Goal: Information Seeking & Learning: Learn about a topic

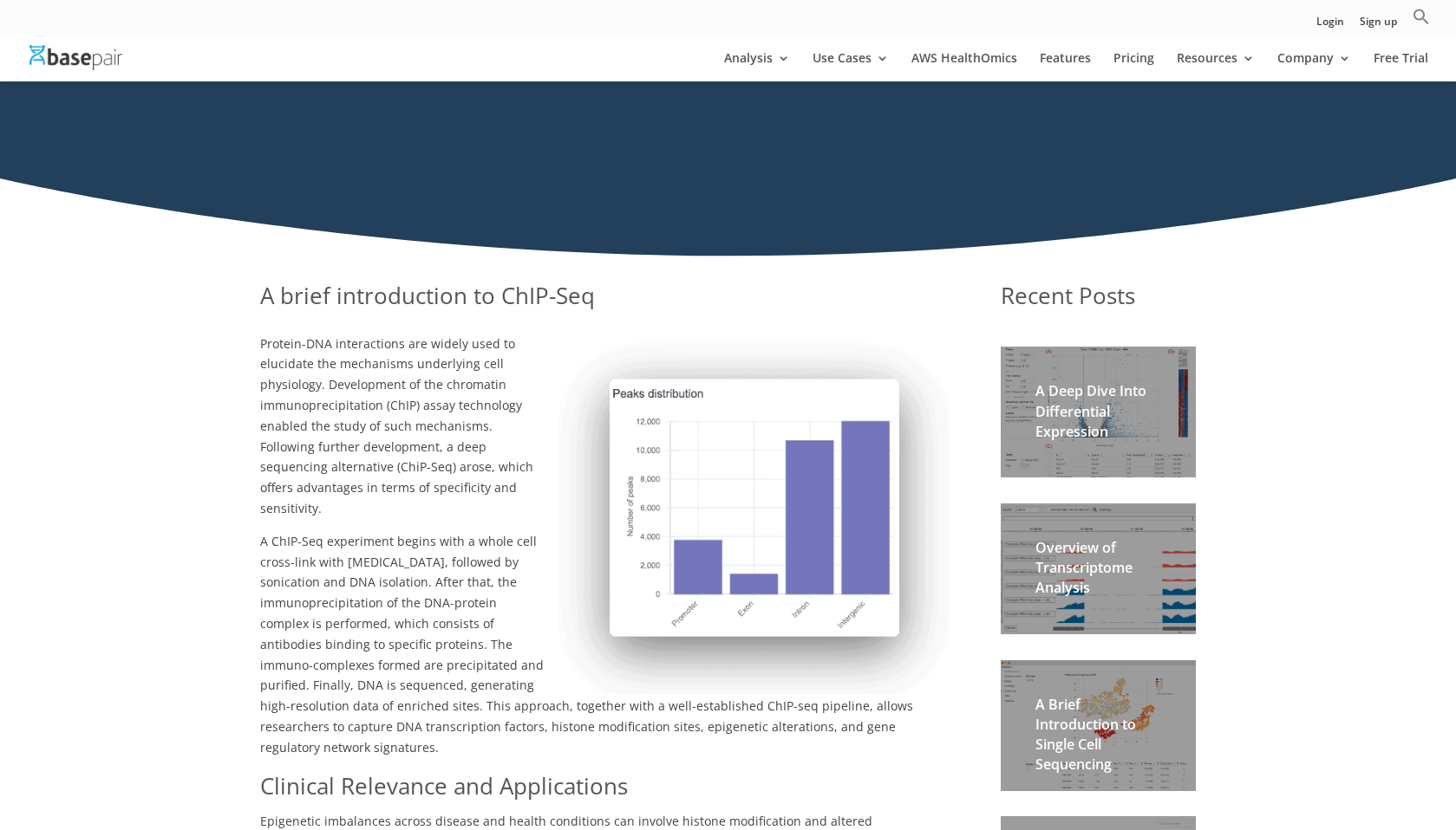
scroll to position [149, 0]
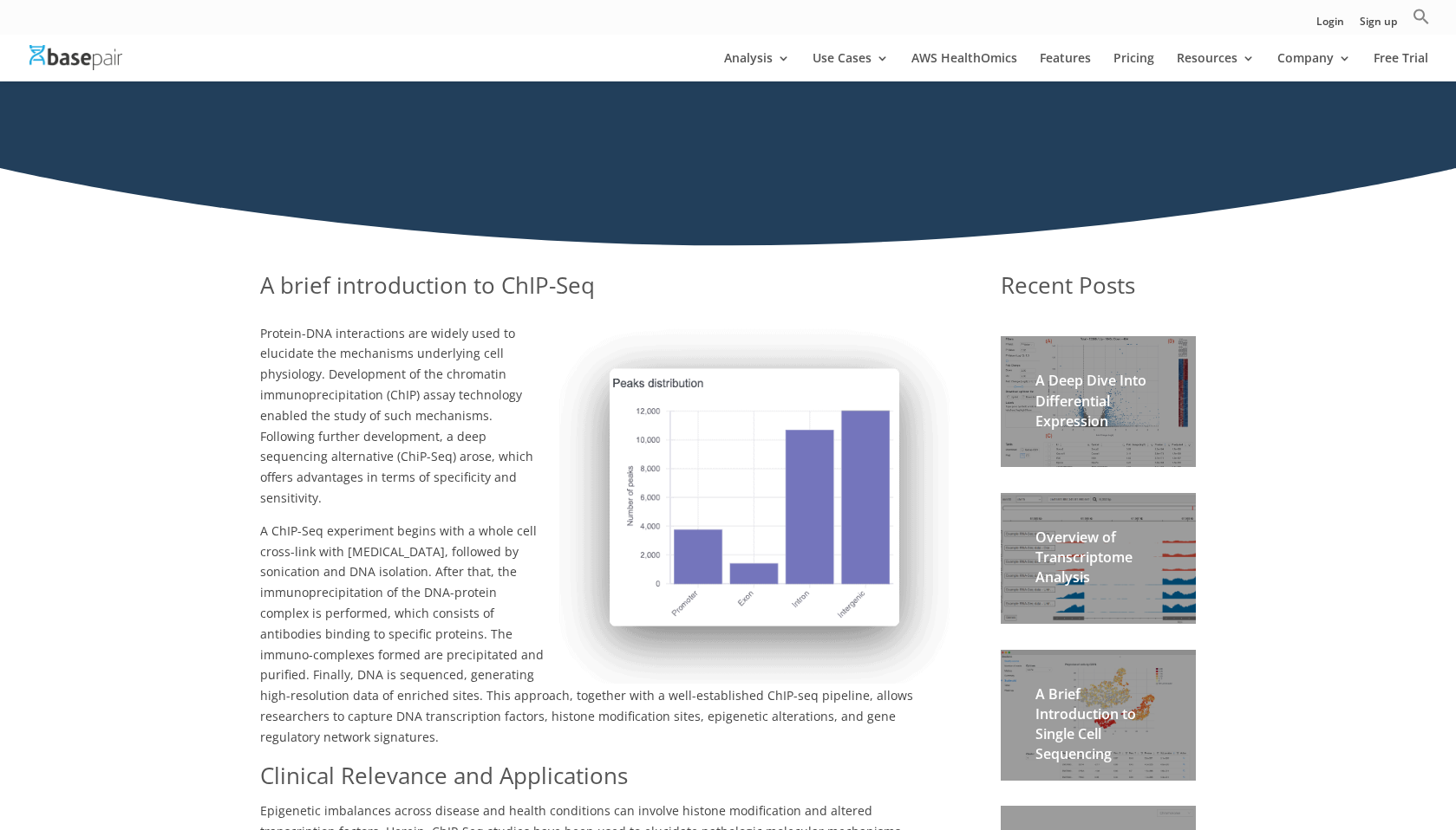
click at [339, 327] on span "Protein-DNA interactions are widely used to elucidate the mechanisms underlying…" at bounding box center [397, 415] width 274 height 181
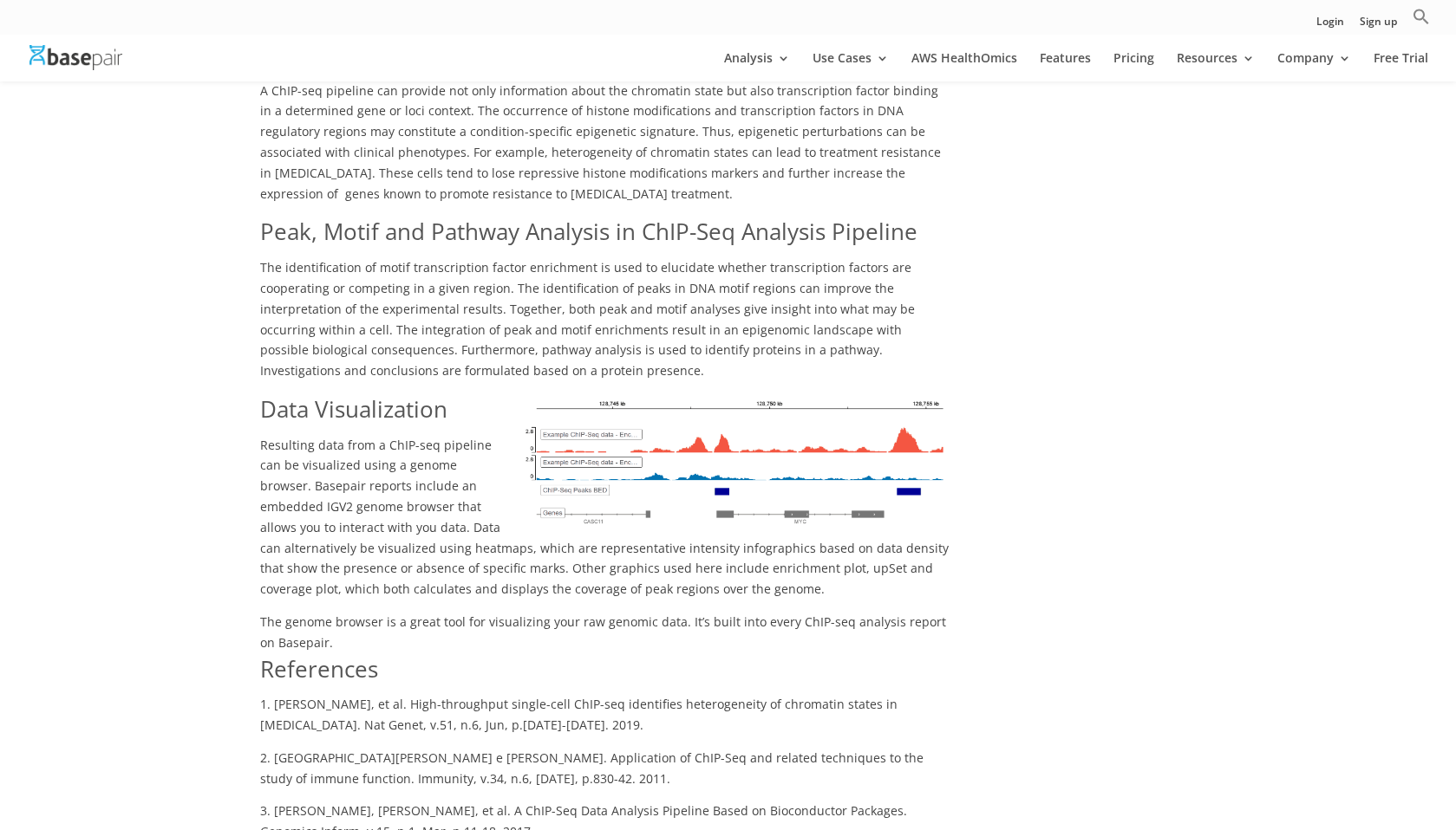
scroll to position [2674, 0]
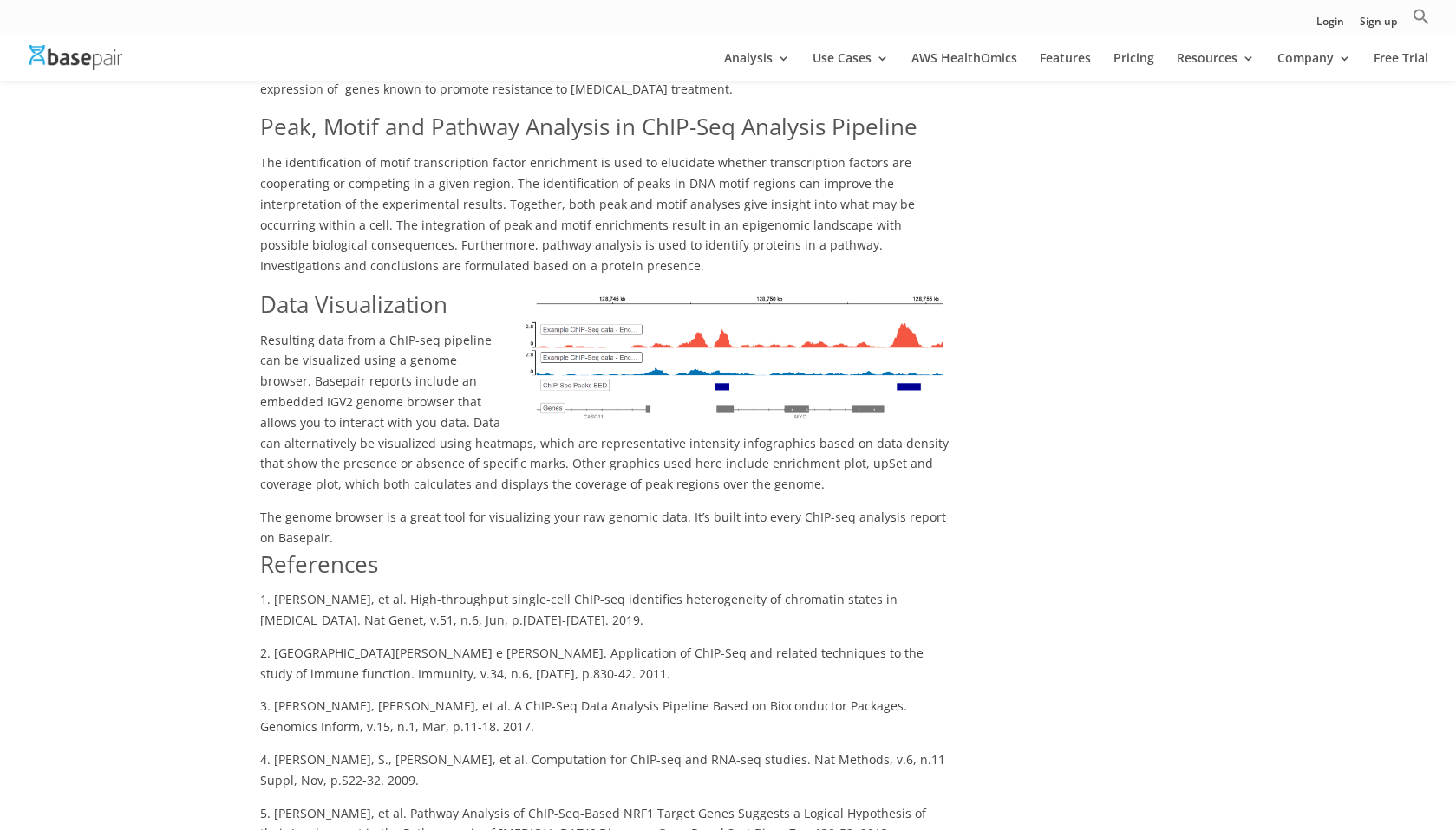
drag, startPoint x: 389, startPoint y: 362, endPoint x: 538, endPoint y: 472, distance: 185.2
click at [520, 441] on p "Resulting data from a ChIP-seq pipeline can be visualized using a genome browse…" at bounding box center [604, 419] width 689 height 177
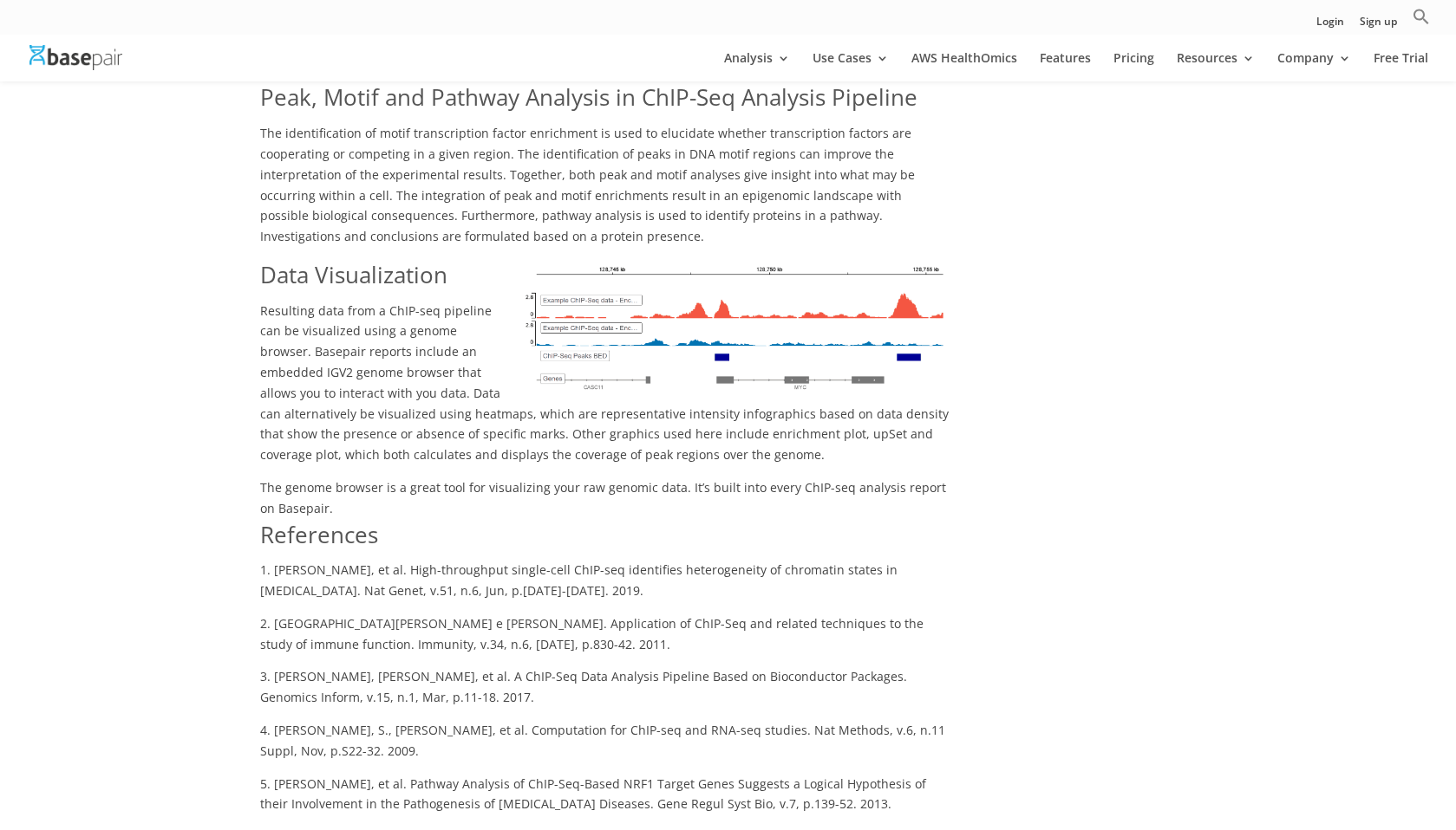
scroll to position [2674, 0]
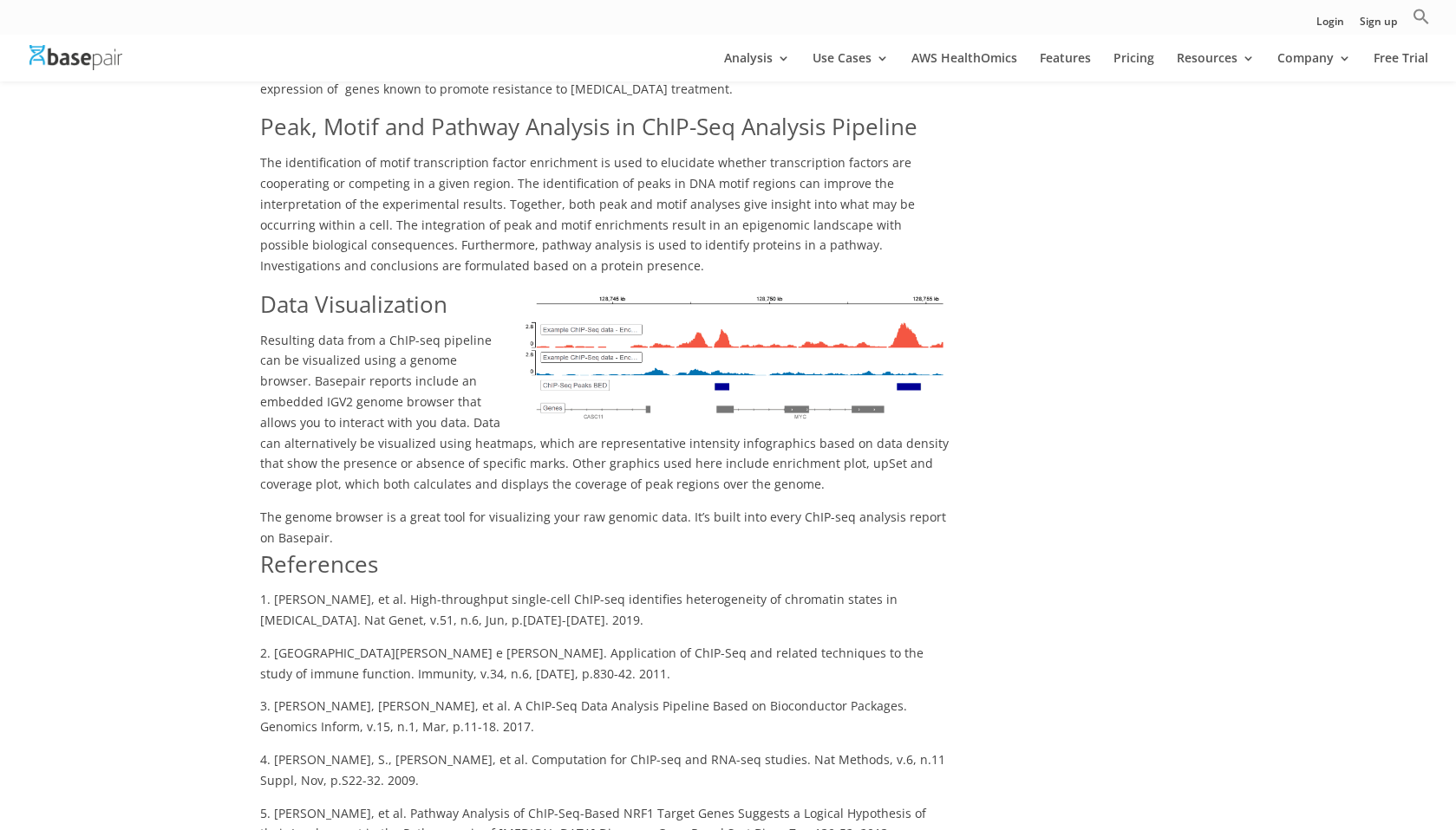
click at [670, 296] on img at bounding box center [733, 356] width 433 height 136
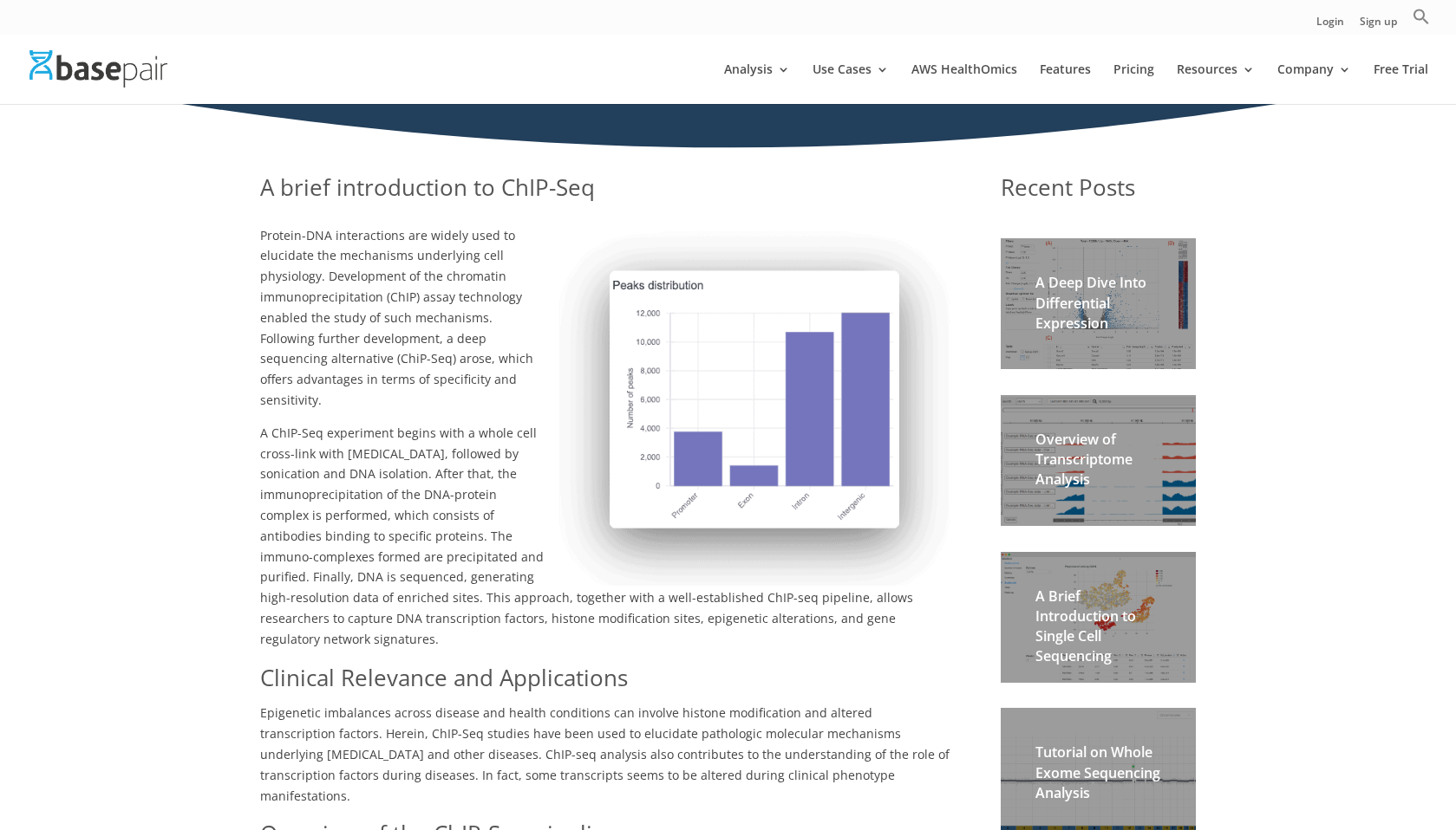
scroll to position [0, 0]
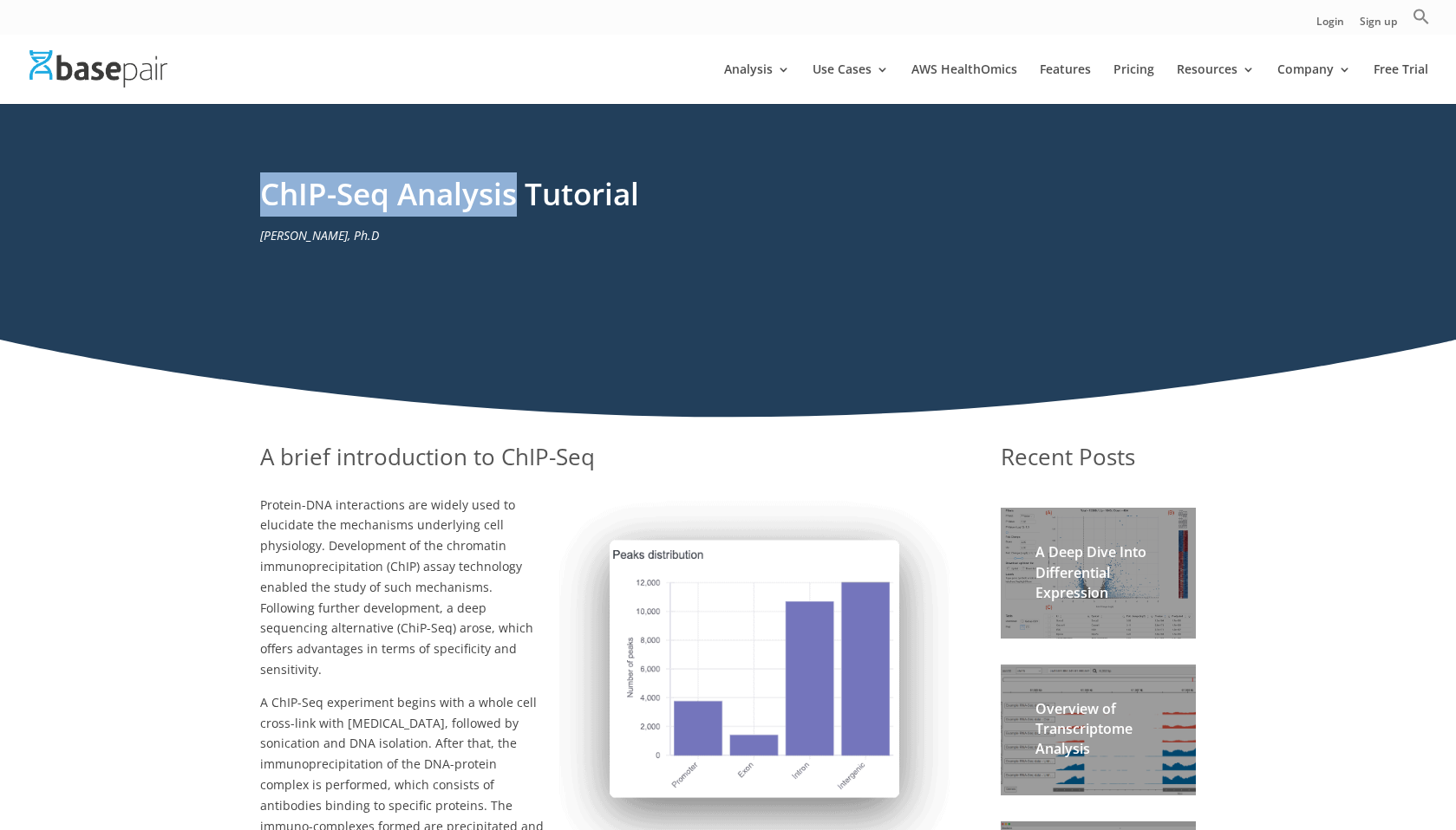
drag, startPoint x: 262, startPoint y: 191, endPoint x: 511, endPoint y: 191, distance: 249.0
click at [511, 191] on h1 "ChIP-Seq Analysis Tutorial" at bounding box center [728, 198] width 937 height 53
copy h1 "ChIP-Seq Analysis"
